Goal: Find specific page/section: Find specific page/section

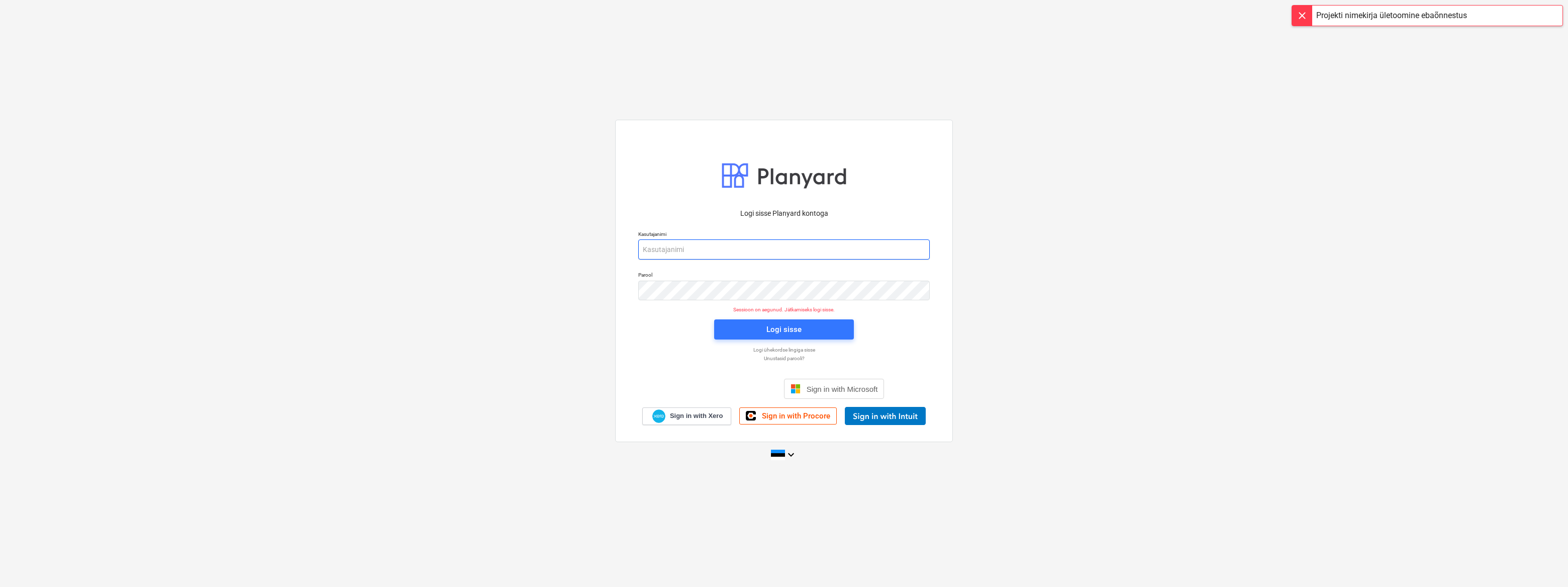
click at [724, 252] on input "email" at bounding box center [784, 249] width 291 height 20
type input "[EMAIL_ADDRESS][DOMAIN_NAME]"
click at [763, 329] on span "Logi sisse" at bounding box center [784, 329] width 115 height 13
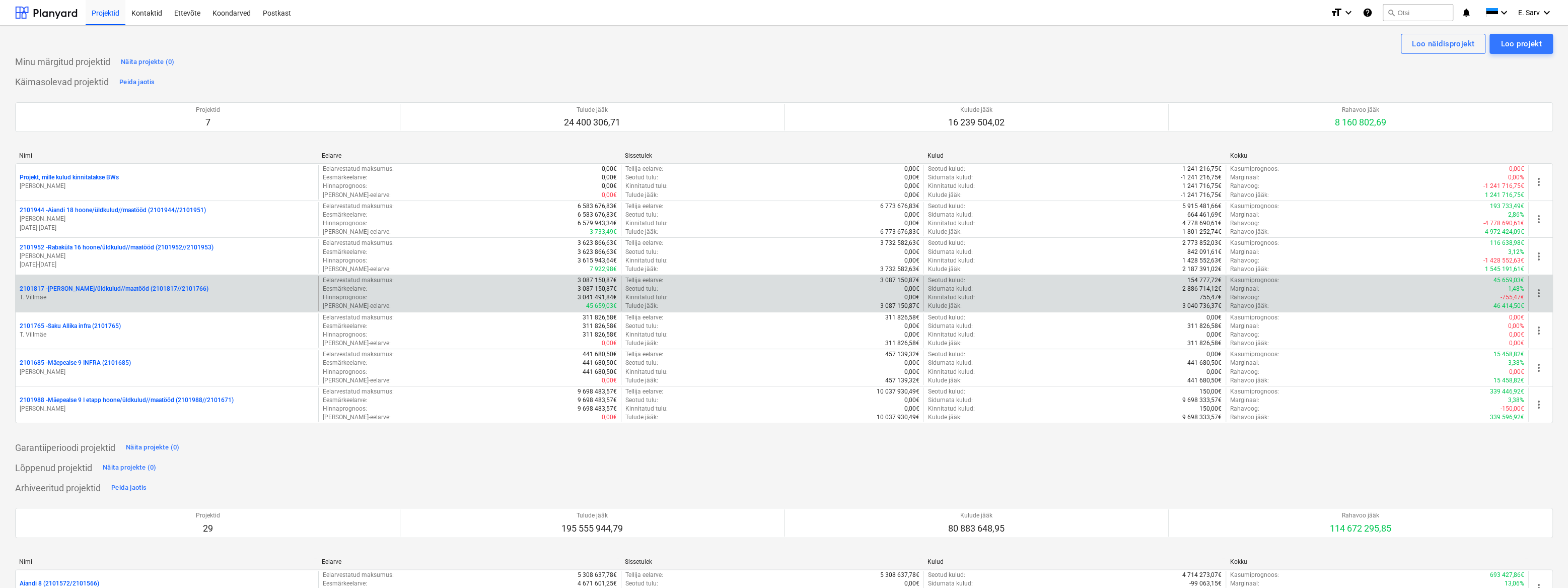
click at [97, 290] on p "2101817 - [PERSON_NAME]/üldkulud//maatööd (2101817//2101766)" at bounding box center [114, 288] width 189 height 8
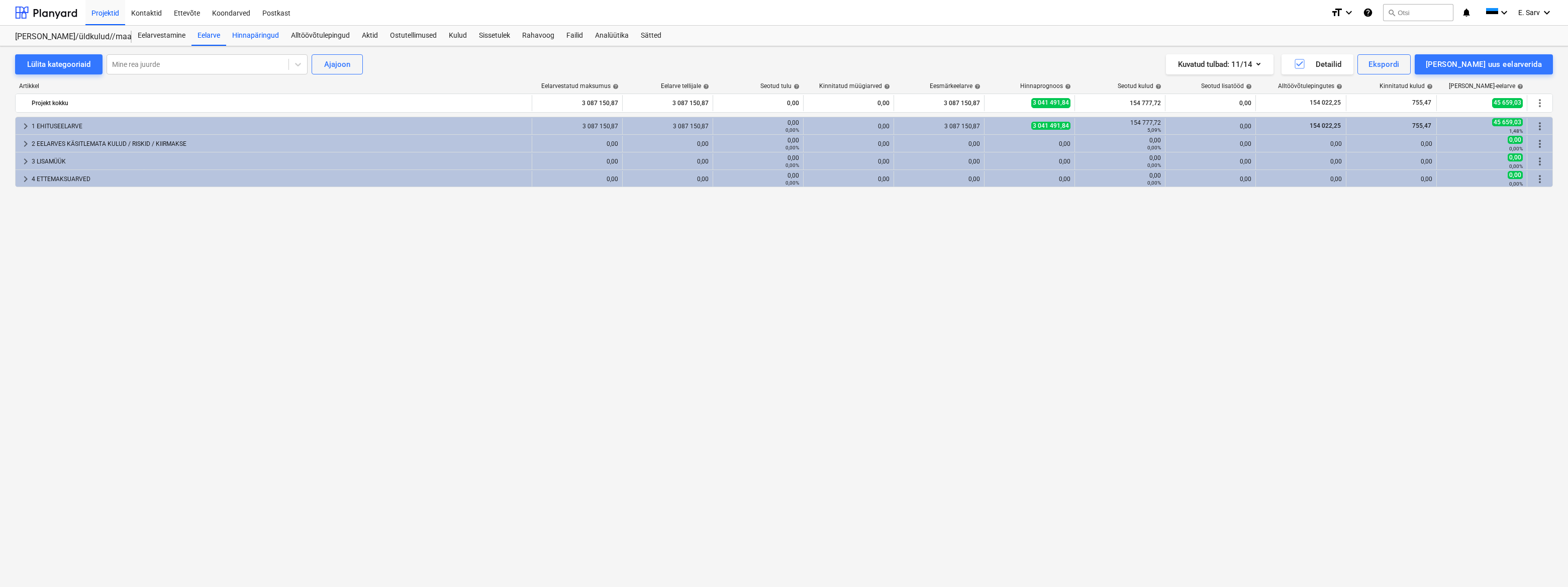
click at [261, 35] on div "Hinnapäringud" at bounding box center [256, 35] width 59 height 20
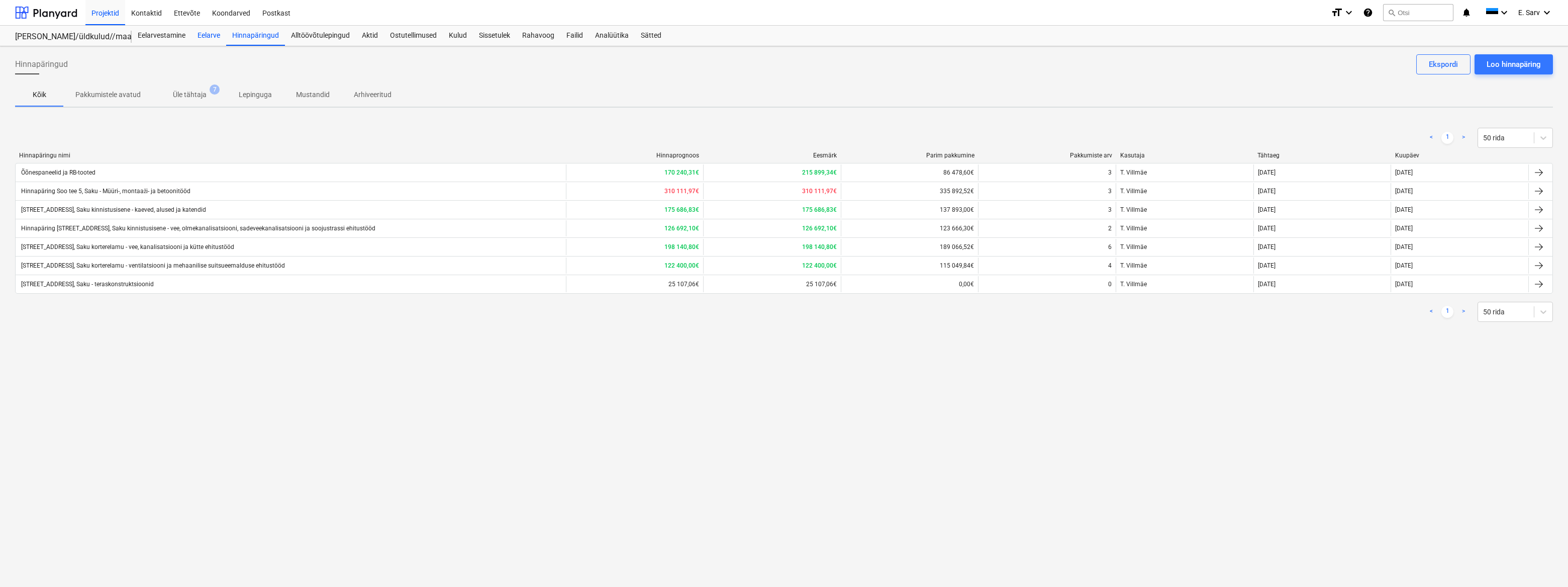
click at [206, 35] on div "Eelarve" at bounding box center [209, 35] width 35 height 20
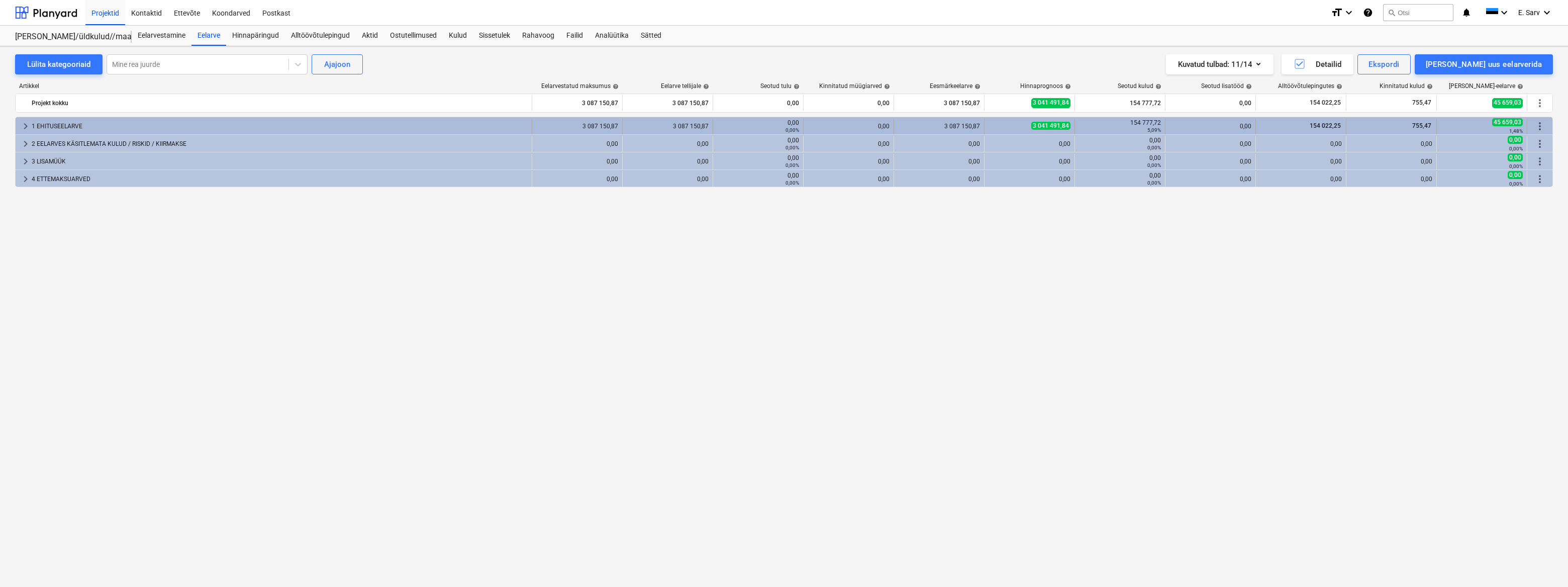
click at [1296, 125] on div "154 022,25" at bounding box center [1300, 125] width 82 height 8
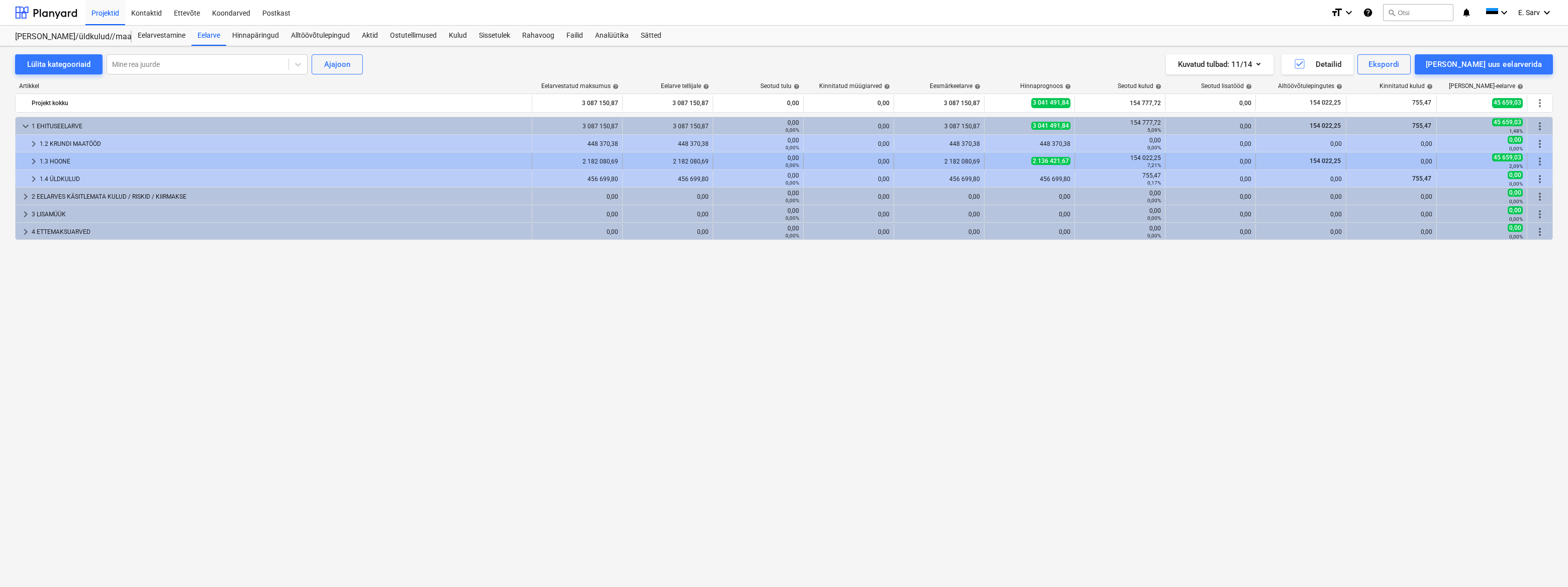
click at [1295, 154] on div "154 022,25" at bounding box center [1300, 161] width 82 height 16
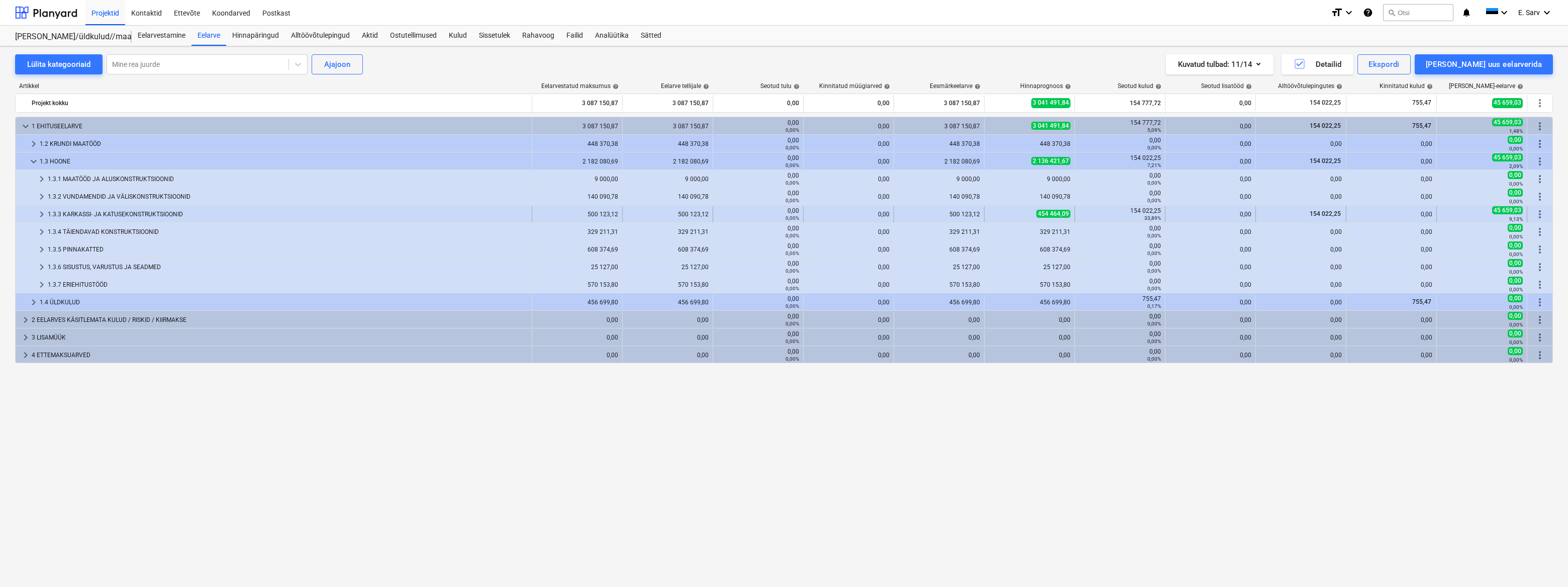
click at [1288, 220] on div "154 022,25" at bounding box center [1300, 214] width 82 height 16
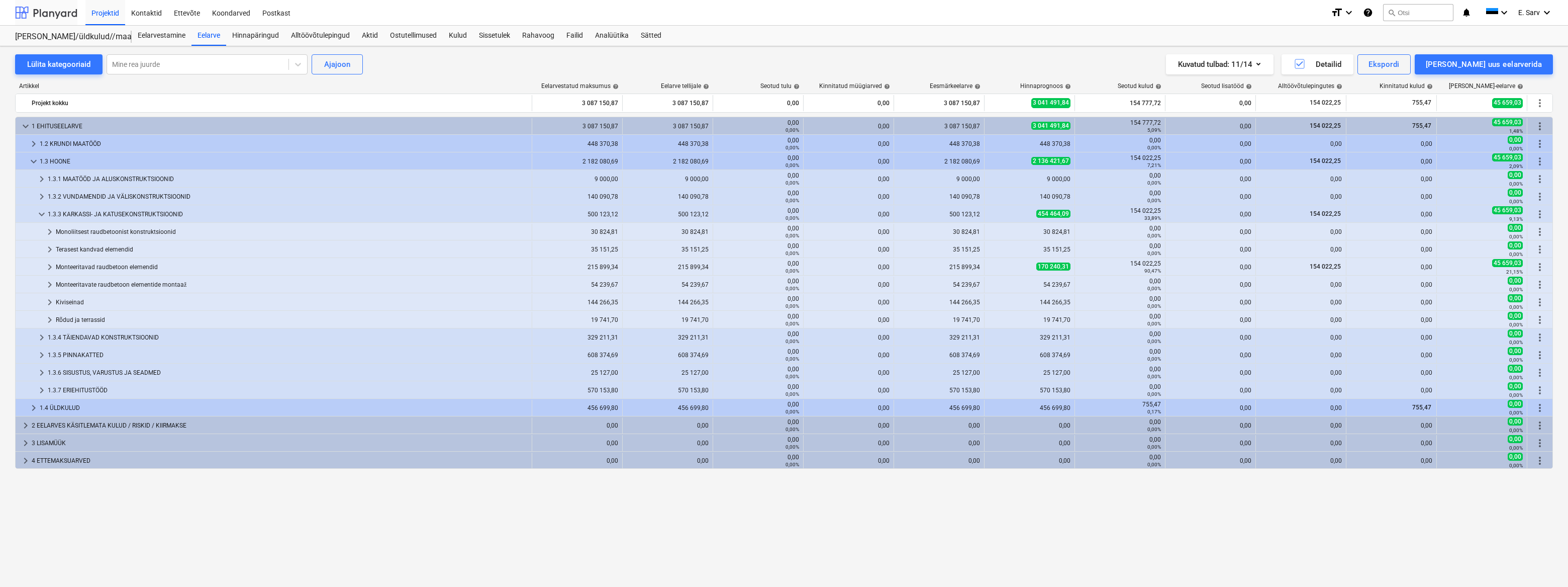
click at [43, 11] on div at bounding box center [46, 12] width 63 height 25
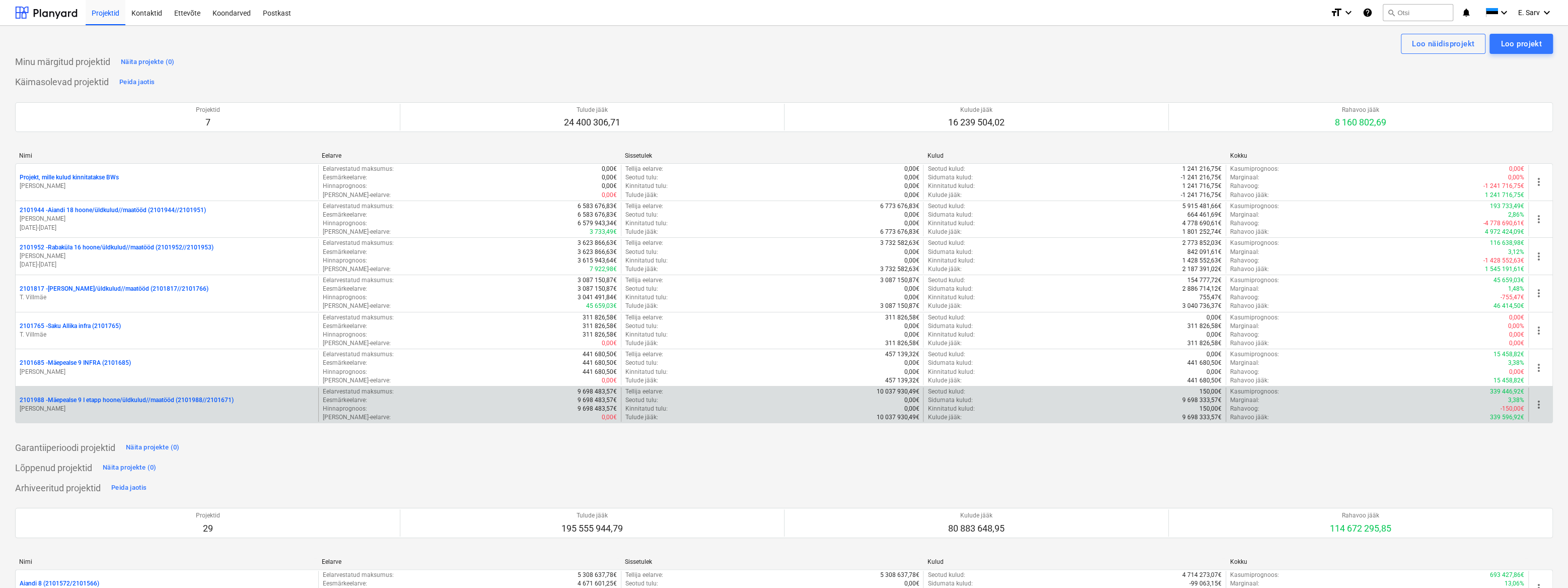
click at [113, 394] on div "2101988 - Mäepealse 9 I etapp hoone/üldkulud//maatööd (2101988//2101671) [PERSO…" at bounding box center [167, 404] width 302 height 35
click at [146, 399] on p "2101988 - Mäepealse 9 I etapp hoone/üldkulud//maatööd (2101988//2101671)" at bounding box center [126, 400] width 214 height 8
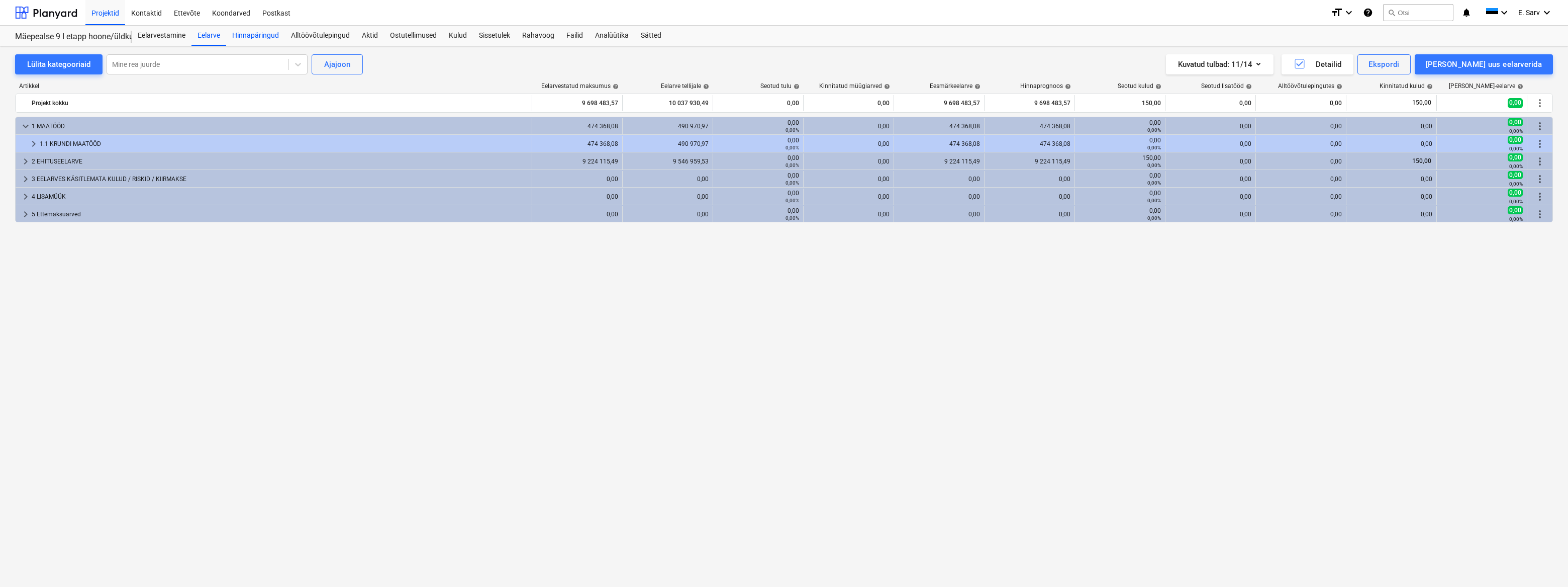
click at [250, 32] on div "Hinnapäringud" at bounding box center [256, 35] width 59 height 20
